Goal: Information Seeking & Learning: Understand process/instructions

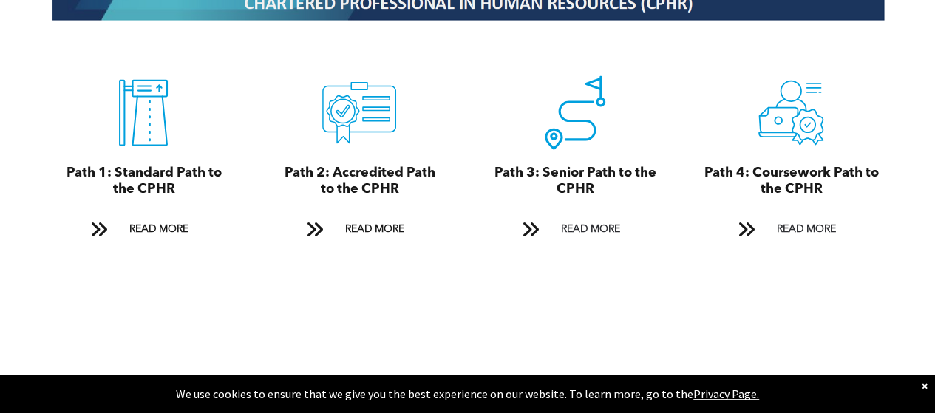
scroll to position [1699, 0]
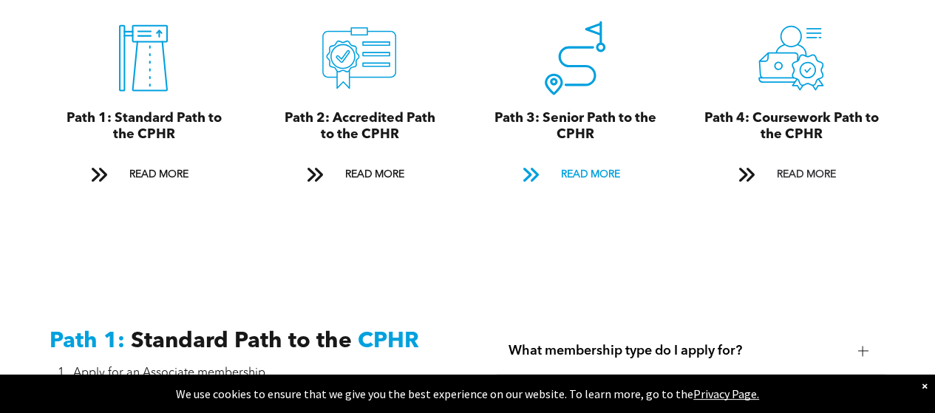
click at [604, 163] on span "READ MORE" at bounding box center [589, 174] width 69 height 27
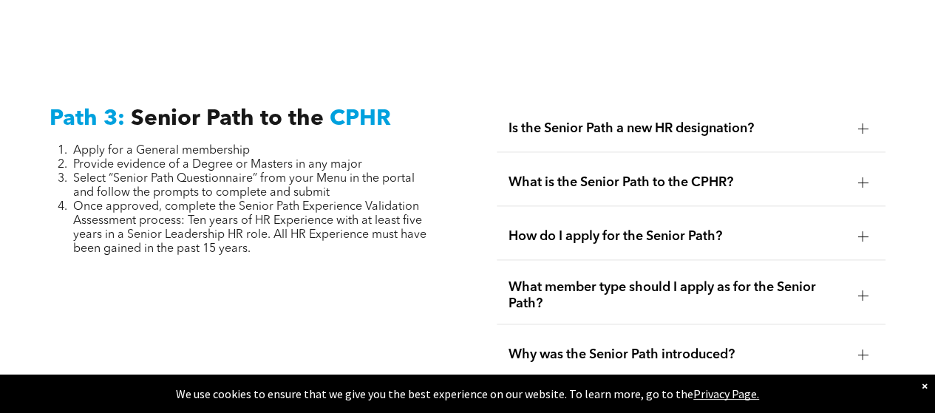
scroll to position [3751, 0]
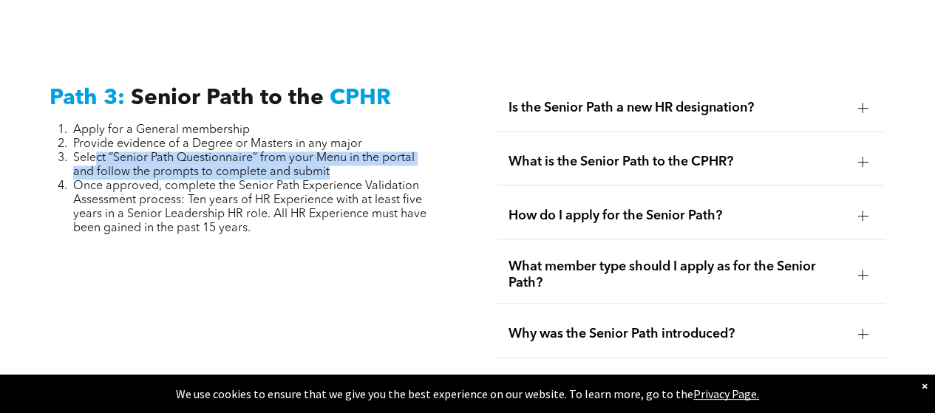
drag, startPoint x: 133, startPoint y: 141, endPoint x: 381, endPoint y: 159, distance: 248.2
click at [381, 159] on li "Select “Senior Path Questionnaire” from your Menu in the portal and follow the …" at bounding box center [254, 165] width 362 height 28
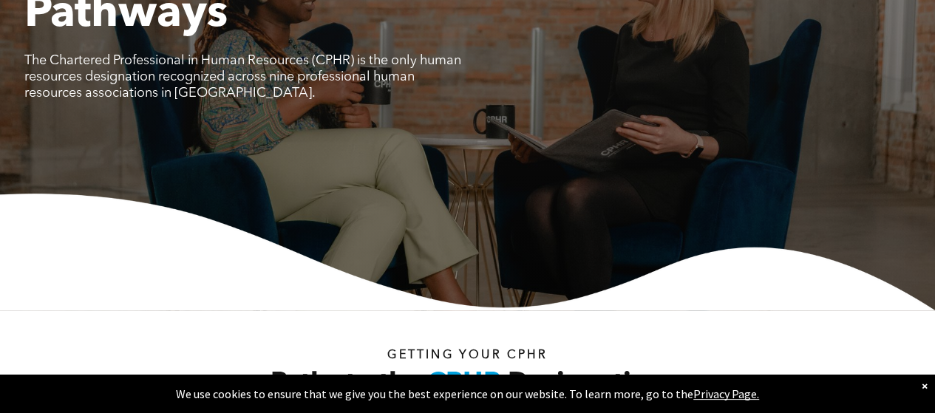
scroll to position [0, 0]
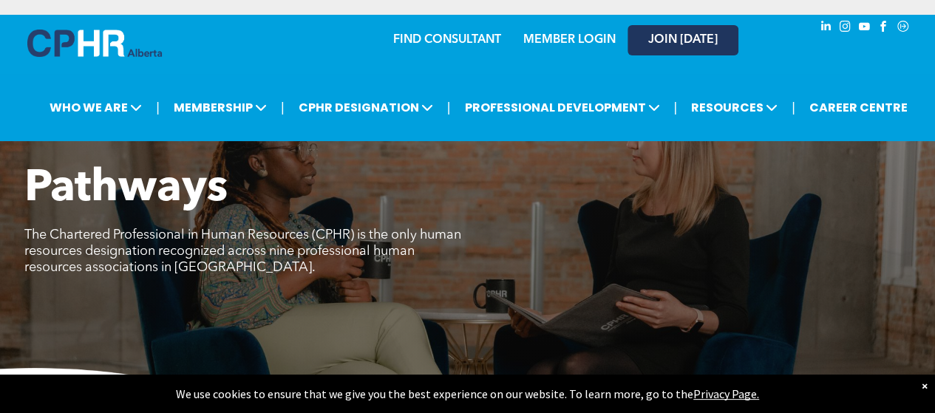
click at [687, 42] on span "JOIN [DATE]" at bounding box center [682, 40] width 69 height 14
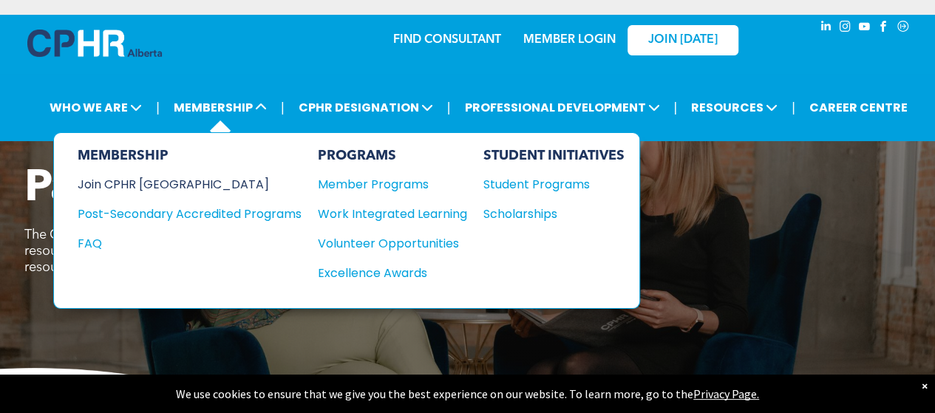
click at [132, 185] on div "Join CPHR [GEOGRAPHIC_DATA]" at bounding box center [179, 184] width 202 height 18
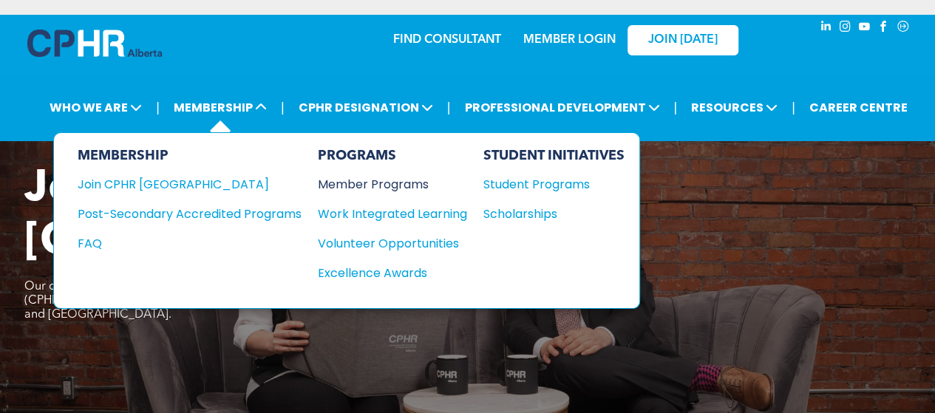
click at [416, 180] on div "Member Programs" at bounding box center [385, 184] width 134 height 18
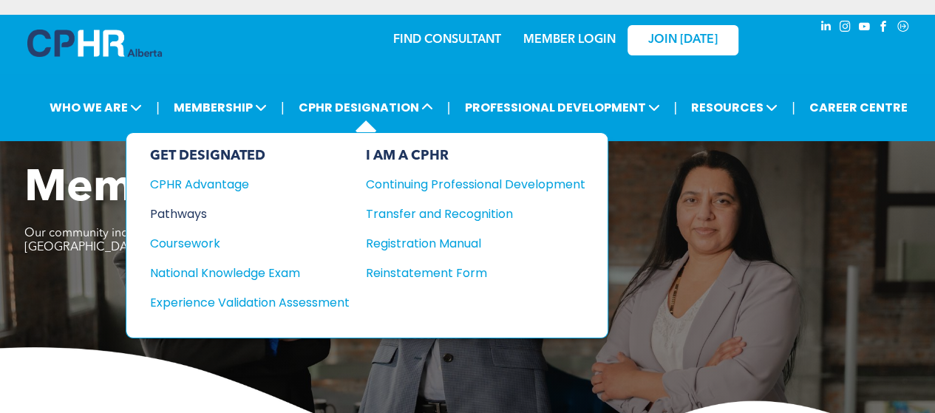
click at [180, 205] on div "Pathways" at bounding box center [240, 214] width 180 height 18
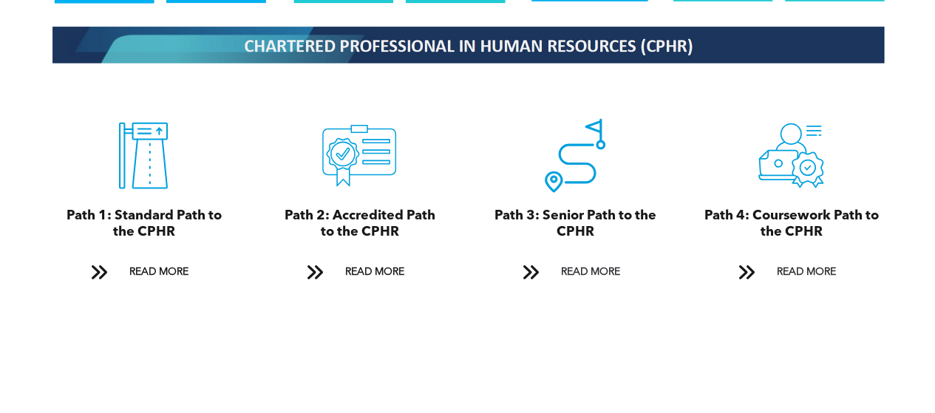
scroll to position [1594, 0]
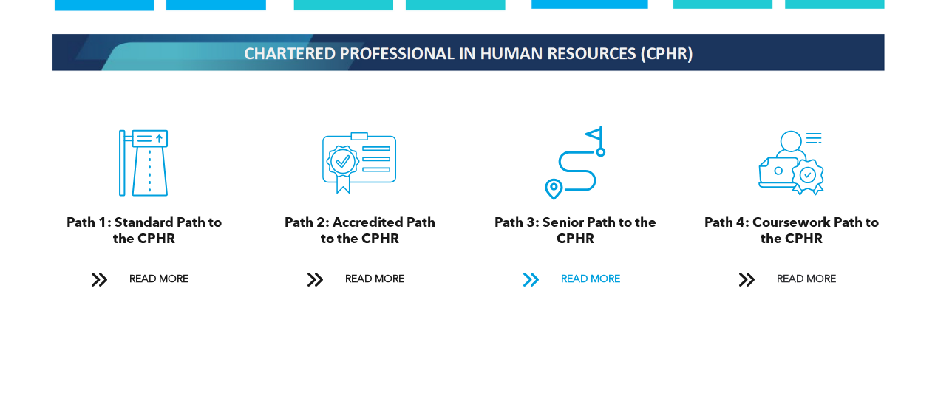
click at [601, 276] on span "READ MORE" at bounding box center [589, 279] width 69 height 27
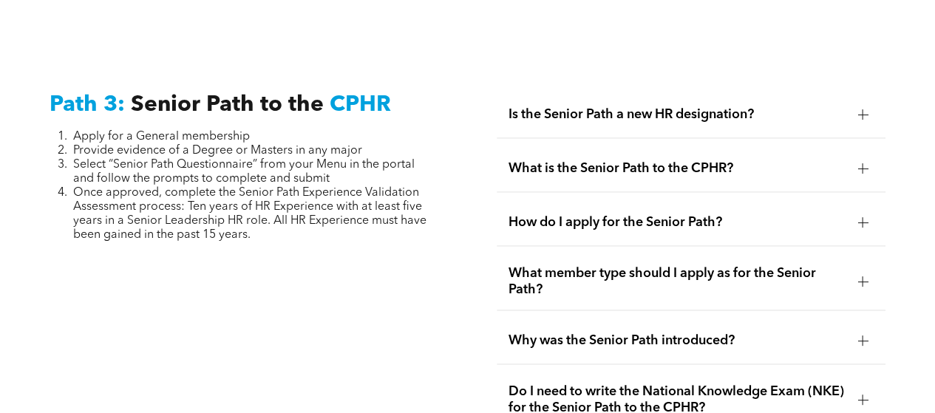
scroll to position [3751, 0]
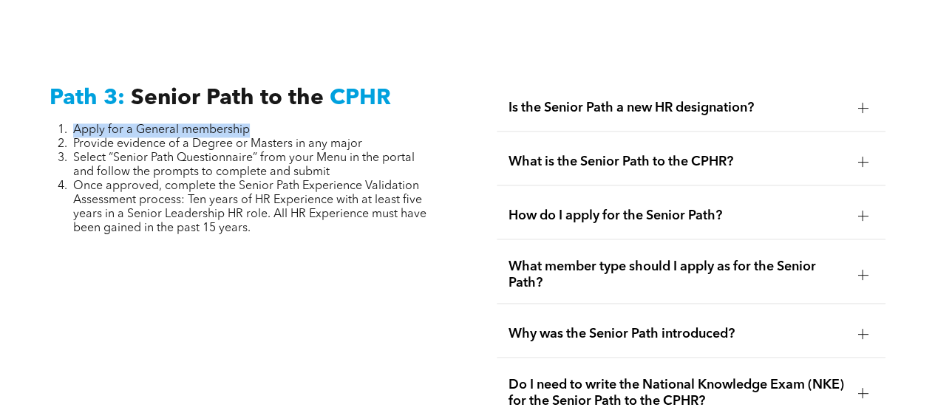
drag, startPoint x: 72, startPoint y: 114, endPoint x: 305, endPoint y: 109, distance: 232.8
click at [305, 123] on li "Apply for a General membership" at bounding box center [254, 130] width 362 height 14
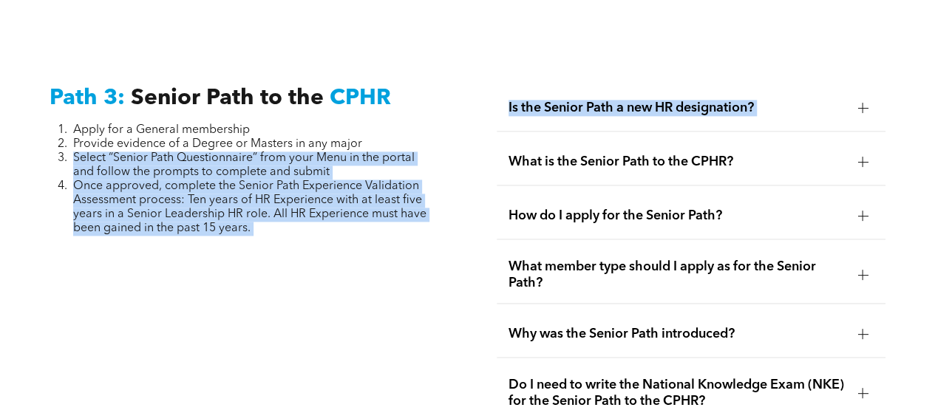
drag, startPoint x: 214, startPoint y: 131, endPoint x: 485, endPoint y: 131, distance: 270.4
click at [485, 131] on div "Path 3: Senior Path to the CPHR Apply for a General membership Provide evidence…" at bounding box center [467, 371] width 935 height 709
click at [192, 180] on span "Once approved, complete the Senior Path Experience Validation Assessment proces…" at bounding box center [249, 207] width 353 height 54
